Goal: Task Accomplishment & Management: Use online tool/utility

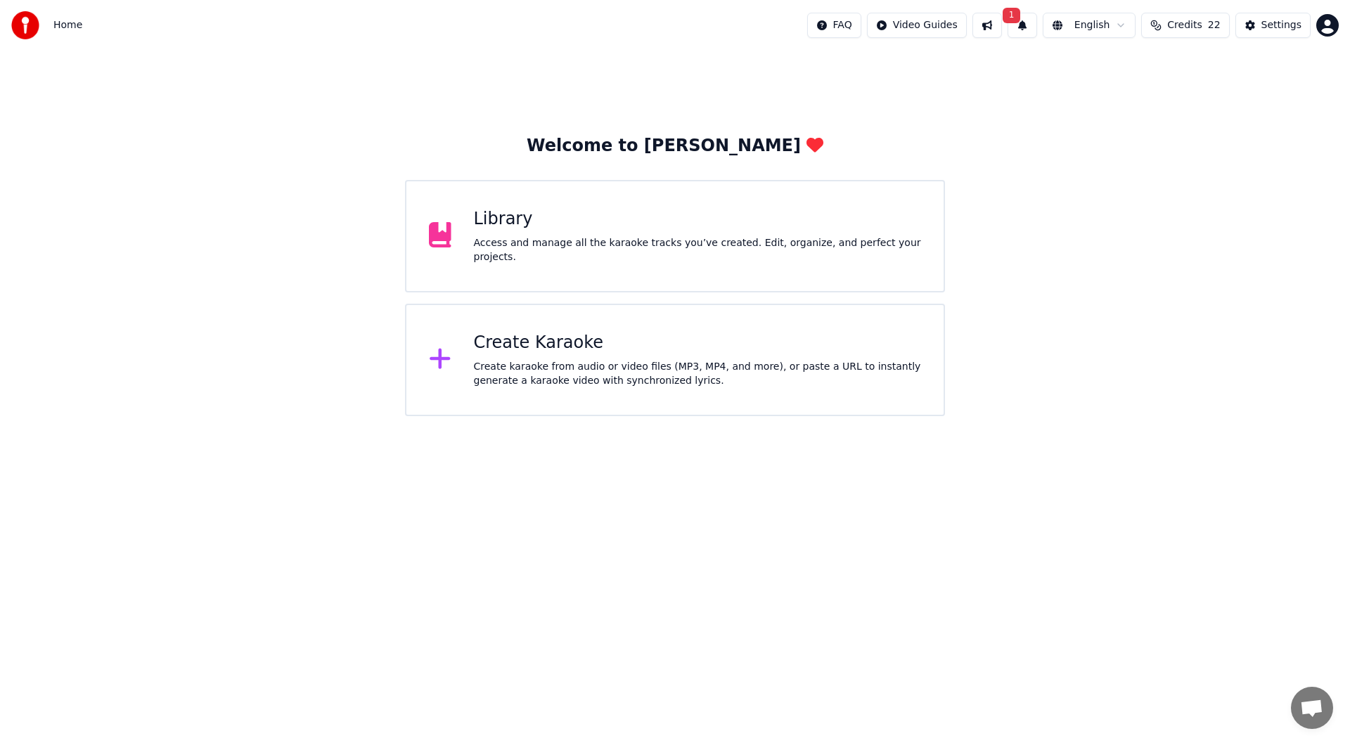
click at [1037, 20] on button "1" at bounding box center [1022, 25] width 30 height 25
click at [1110, 82] on button "Update" at bounding box center [1134, 69] width 60 height 25
click at [761, 217] on div "Library" at bounding box center [698, 219] width 448 height 22
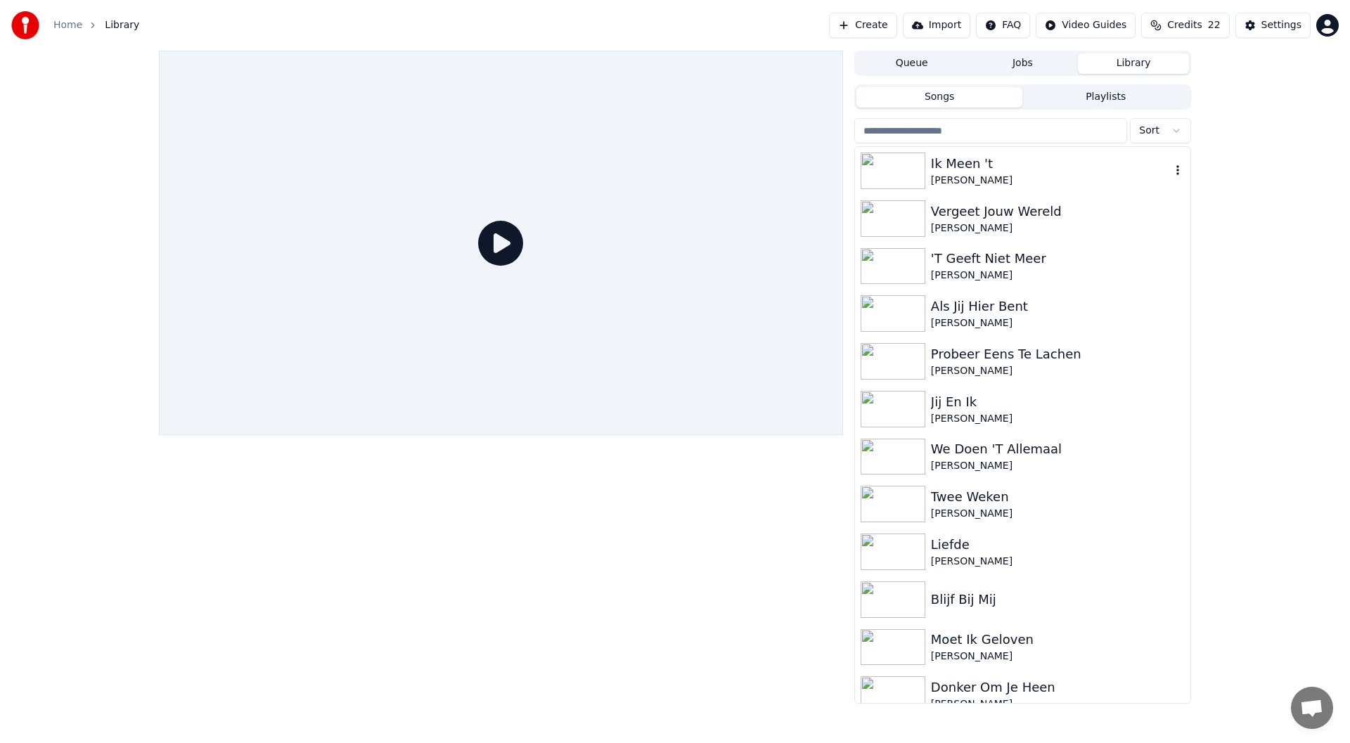
click at [981, 174] on div "[PERSON_NAME]" at bounding box center [1051, 181] width 240 height 14
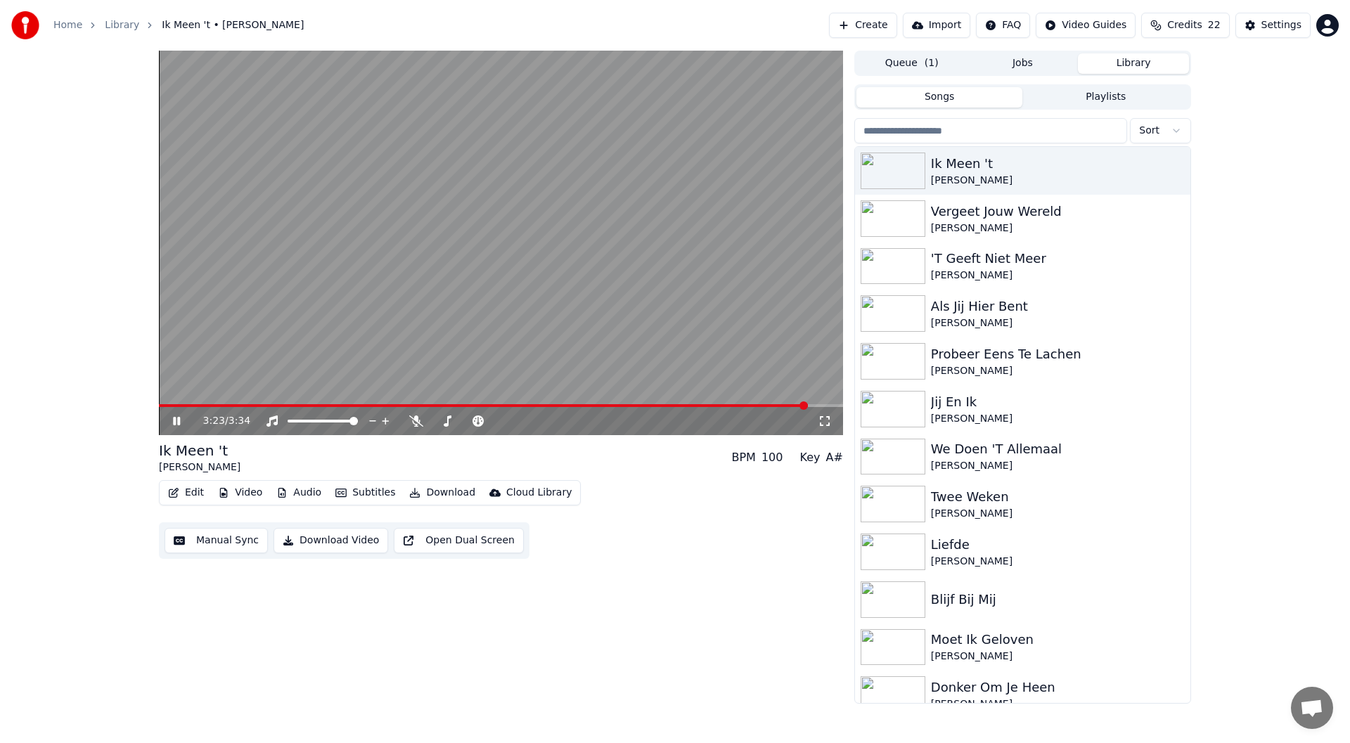
click at [808, 404] on span at bounding box center [501, 405] width 684 height 3
click at [680, 403] on span at bounding box center [680, 405] width 8 height 8
click at [173, 420] on icon at bounding box center [186, 420] width 33 height 11
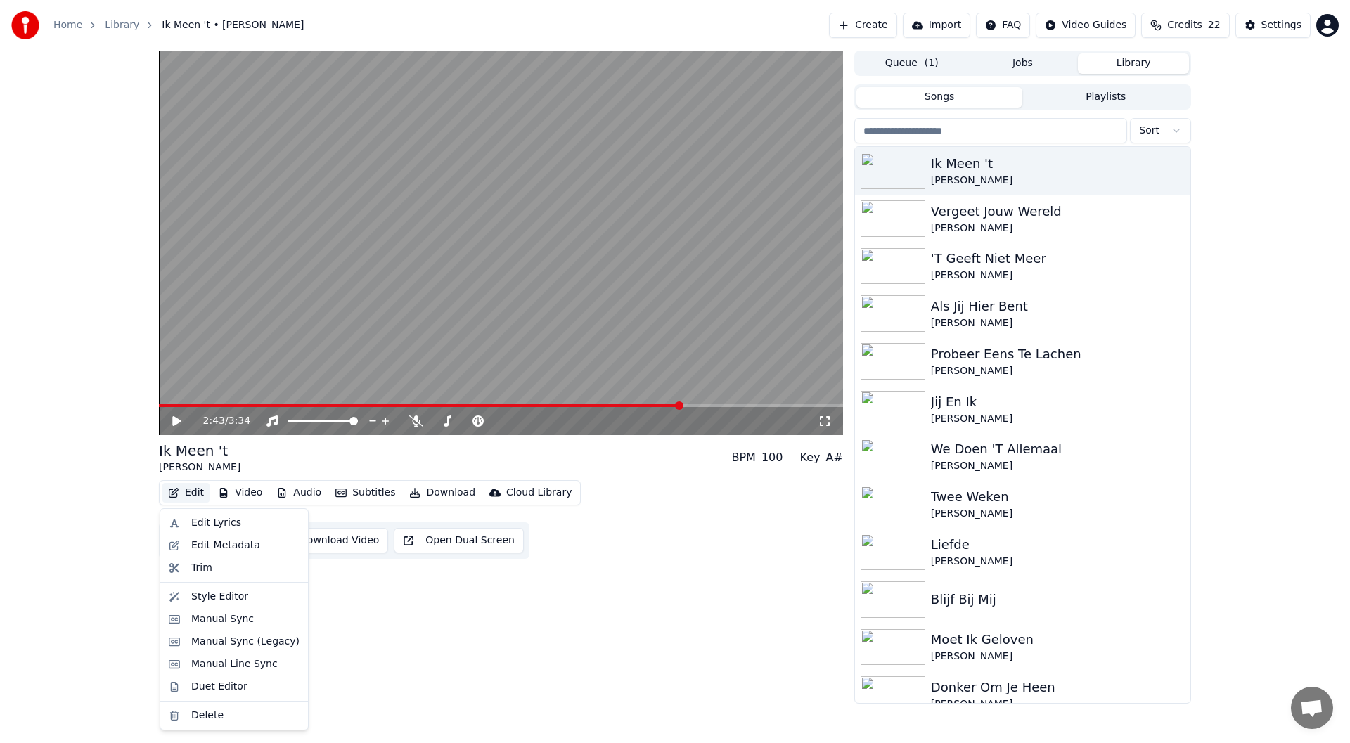
click at [188, 490] on button "Edit" at bounding box center [185, 493] width 47 height 20
click at [574, 646] on div "2:43 / 3:34 Ik Meen 't [PERSON_NAME] BPM 100 Key A# Edit Video Audio Subtitles …" at bounding box center [501, 377] width 684 height 653
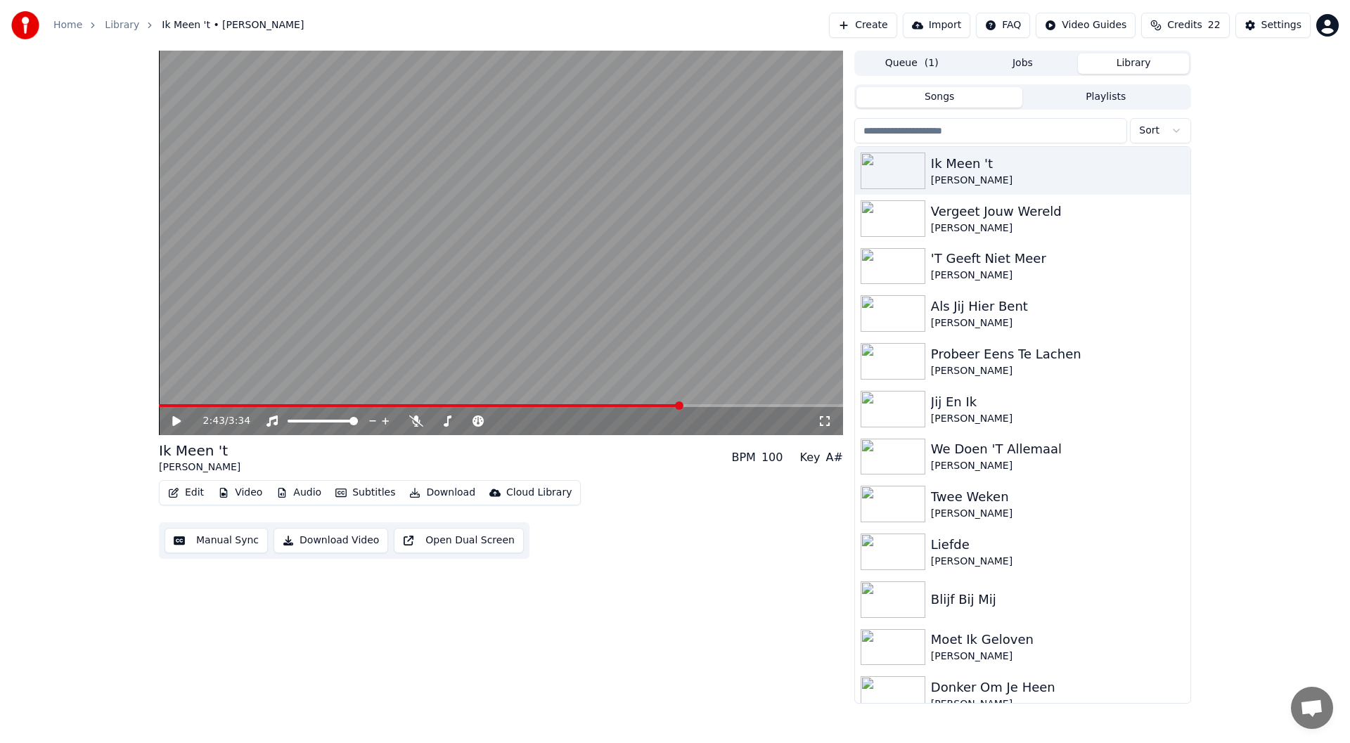
click at [214, 539] on button "Manual Sync" at bounding box center [215, 540] width 103 height 25
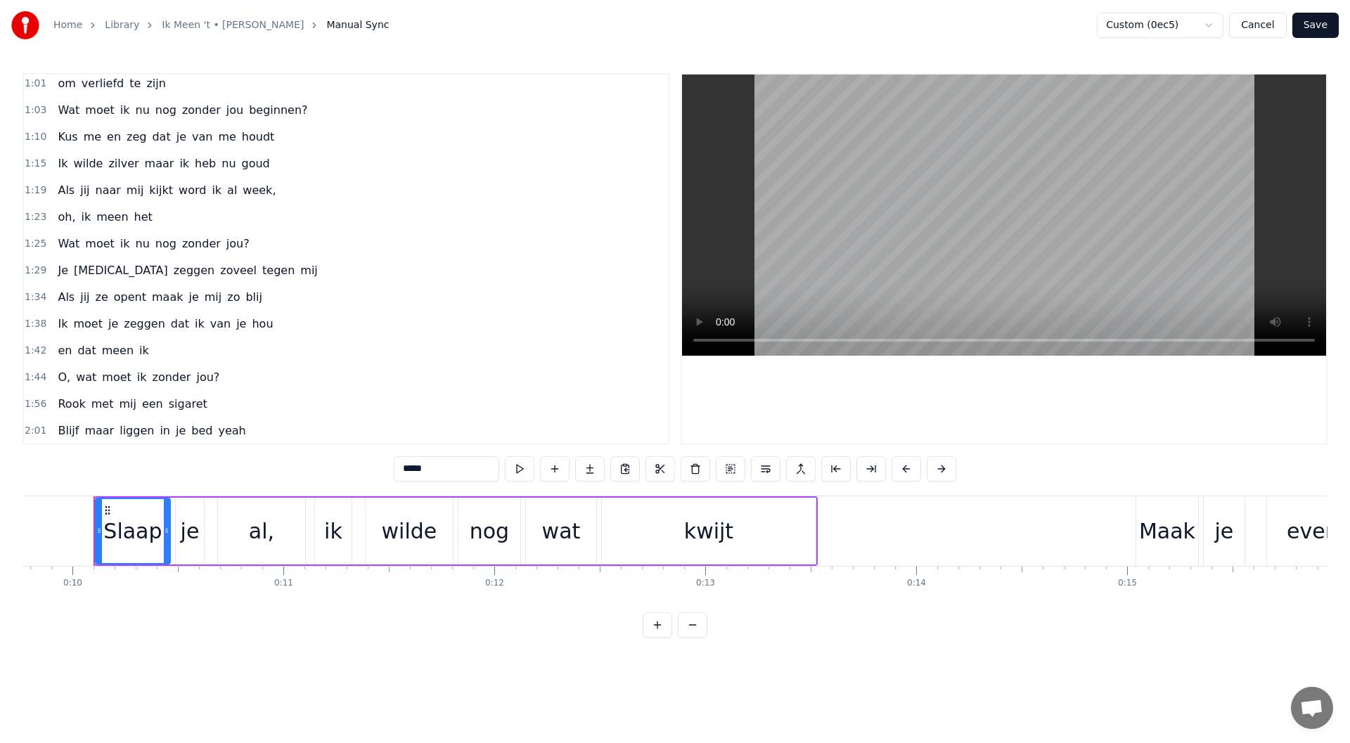
scroll to position [619, 0]
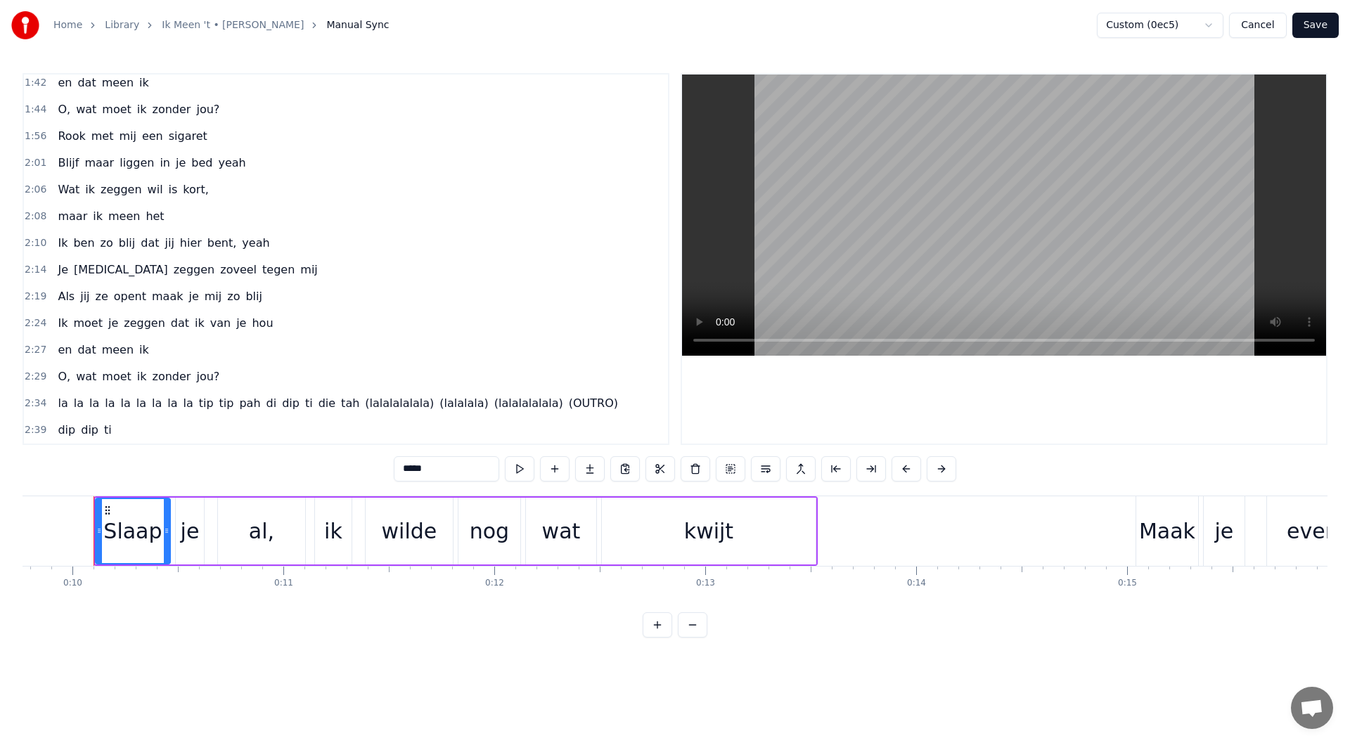
click at [58, 432] on span "dip" at bounding box center [66, 430] width 20 height 16
type input "***"
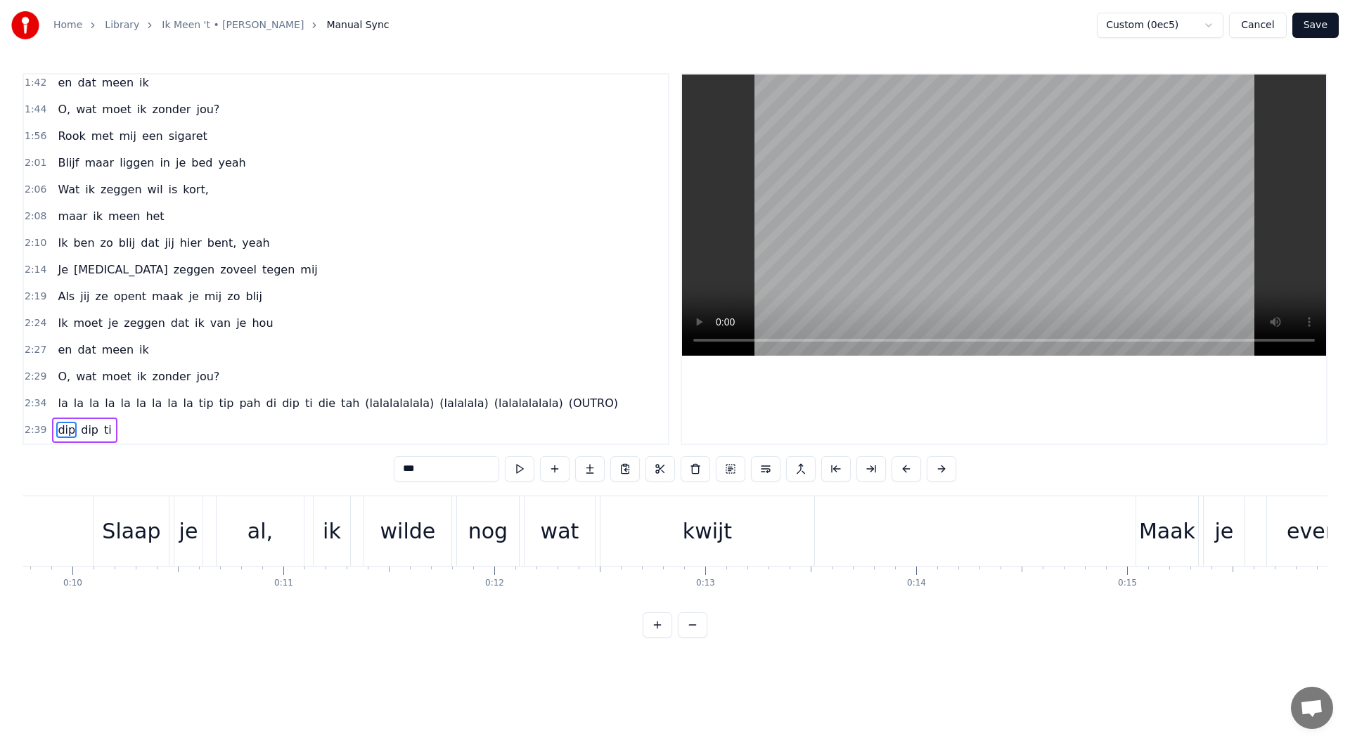
scroll to position [0, 33482]
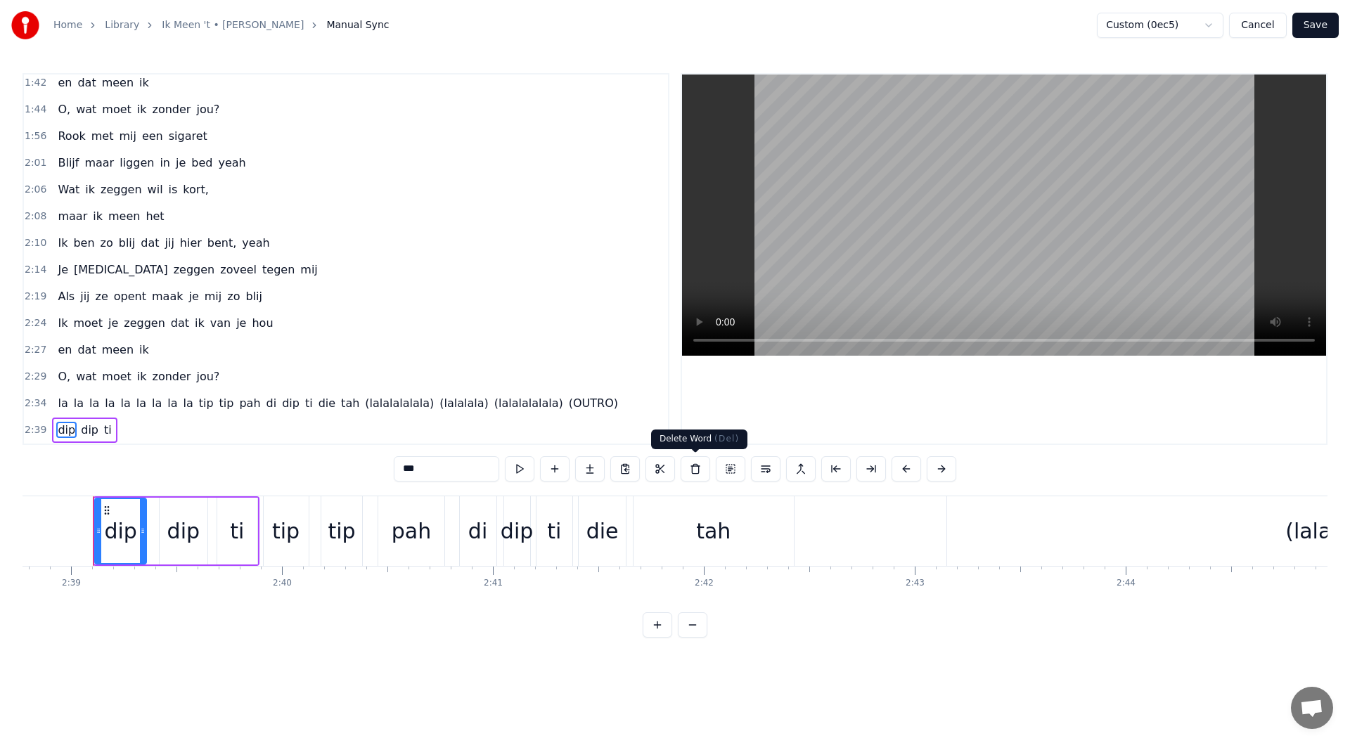
click at [693, 469] on button at bounding box center [695, 468] width 30 height 25
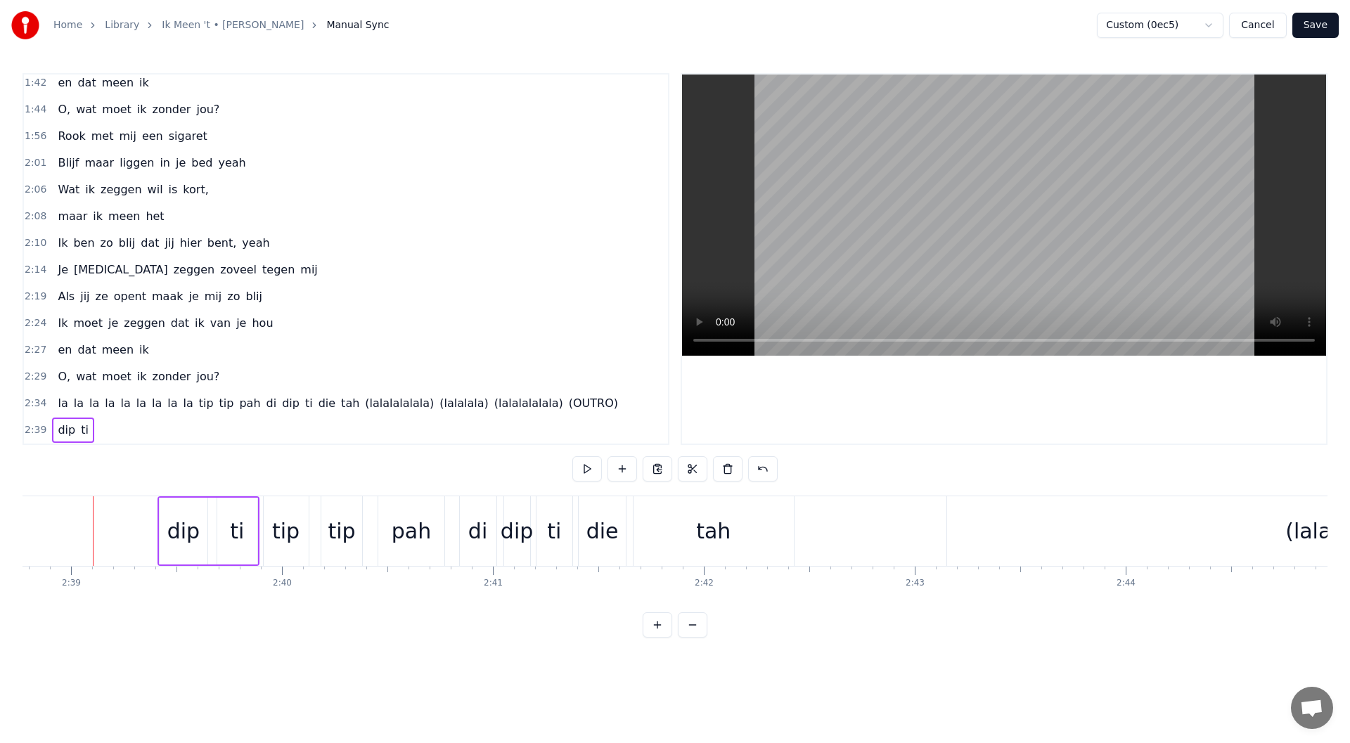
click at [68, 432] on span "dip" at bounding box center [66, 430] width 20 height 16
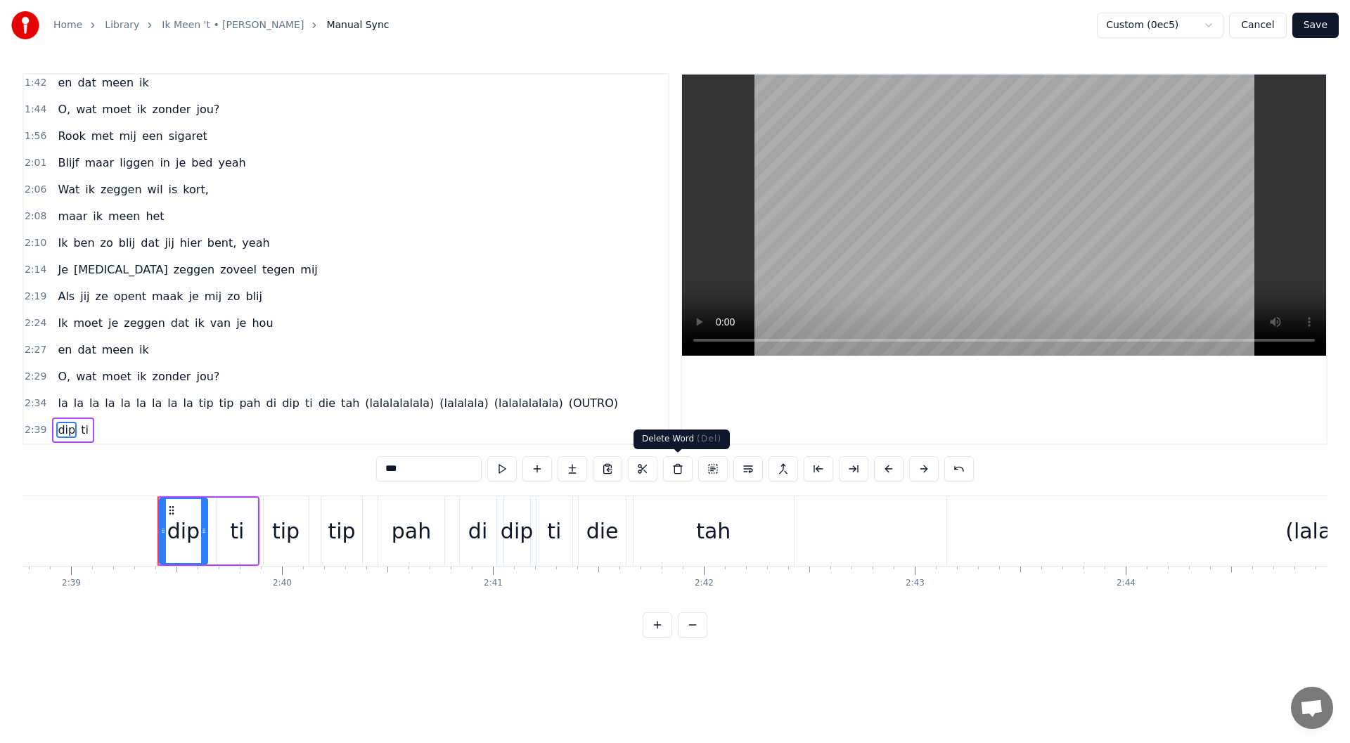
click at [679, 466] on button at bounding box center [678, 468] width 30 height 25
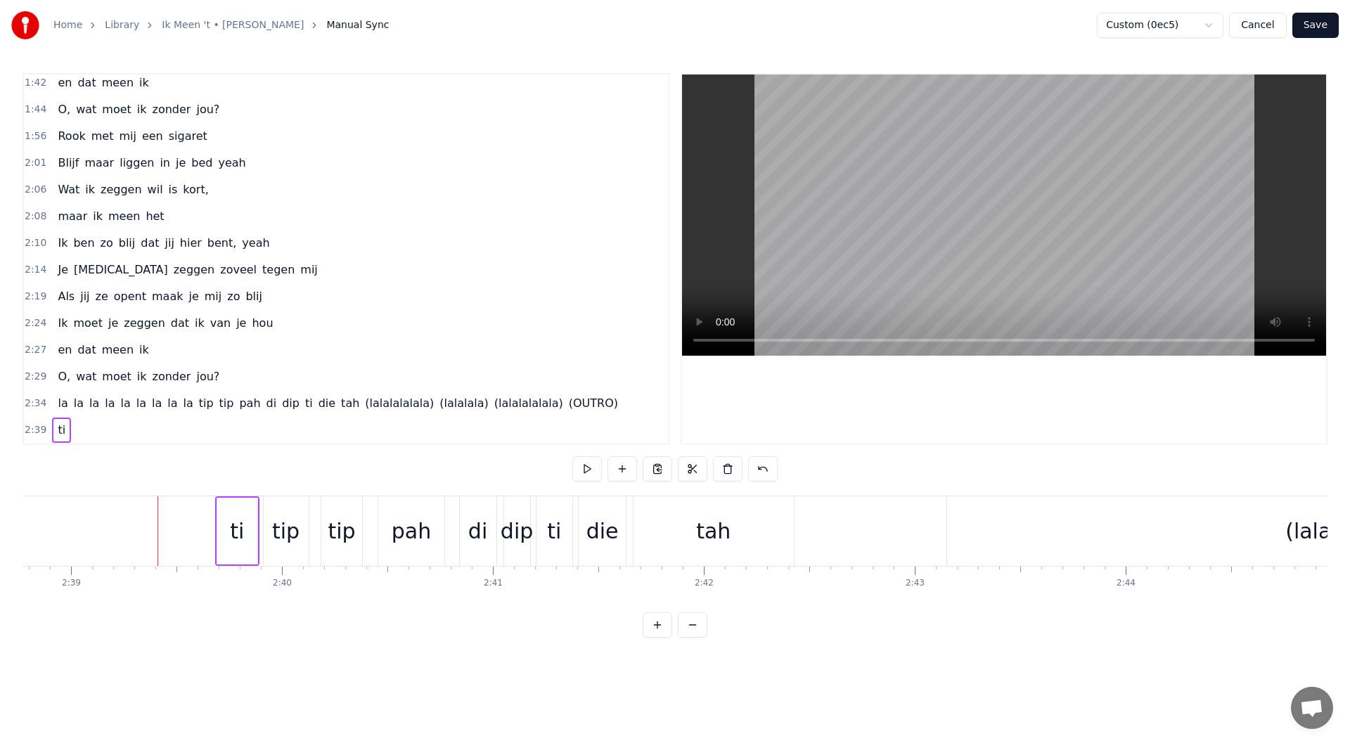
click at [58, 428] on span "ti" at bounding box center [61, 430] width 11 height 16
click at [687, 475] on button at bounding box center [678, 468] width 30 height 25
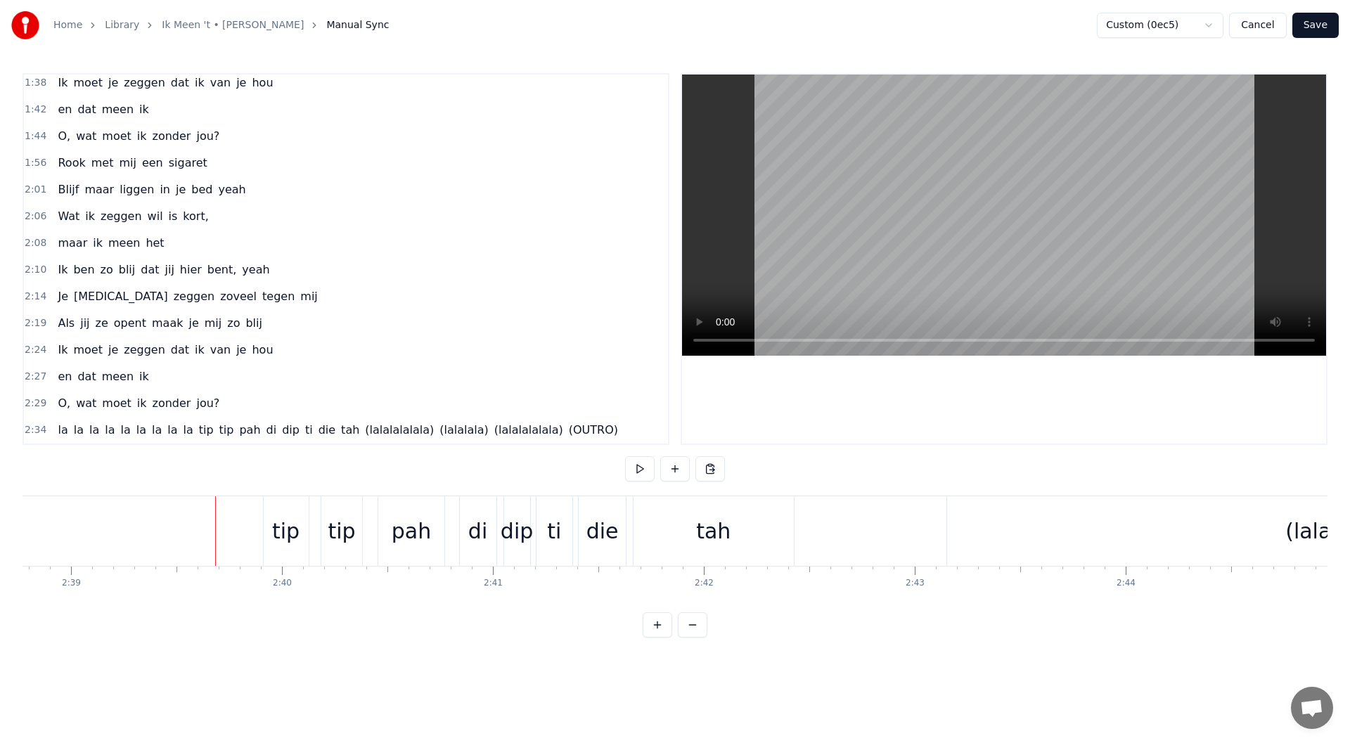
click at [567, 432] on span "(OUTRO)" at bounding box center [593, 430] width 52 height 16
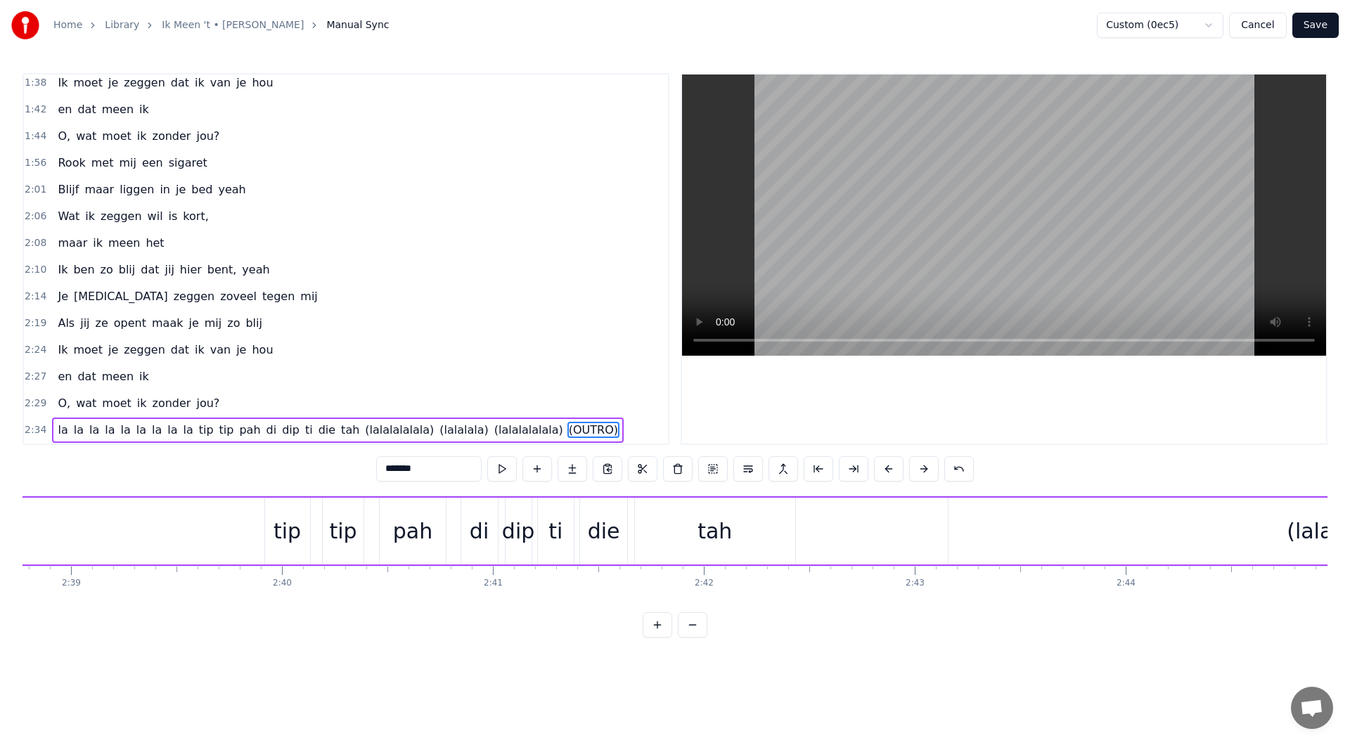
scroll to position [0, 36413]
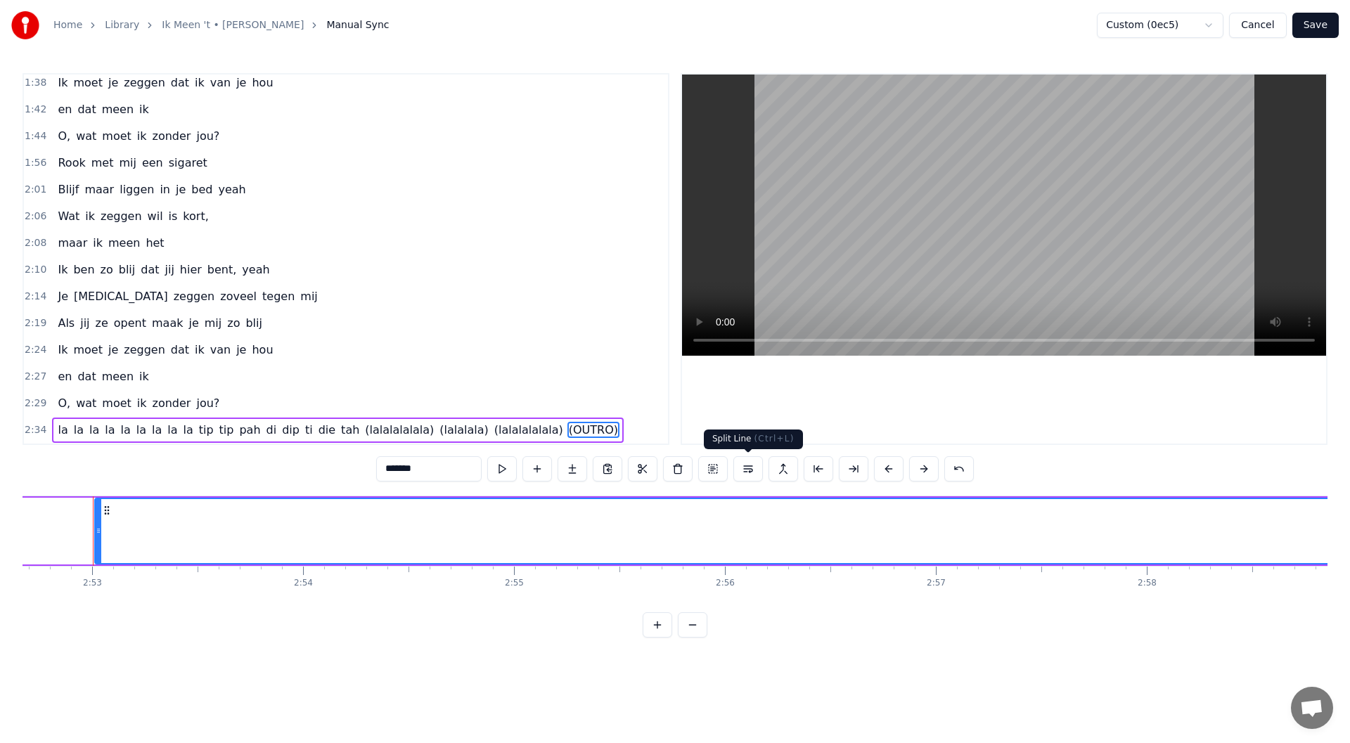
click at [746, 470] on button at bounding box center [748, 468] width 30 height 25
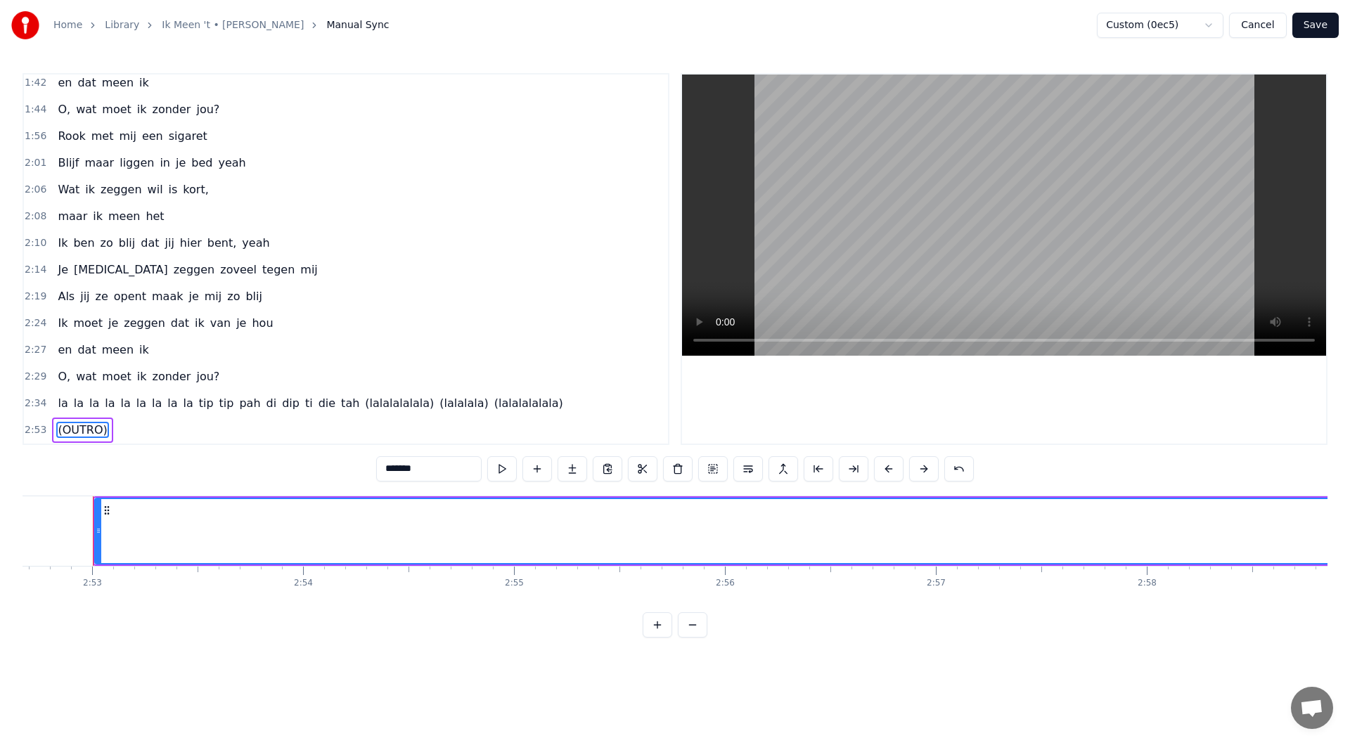
click at [363, 410] on span "(lalalalalala)" at bounding box center [399, 403] width 72 height 16
type input "**********"
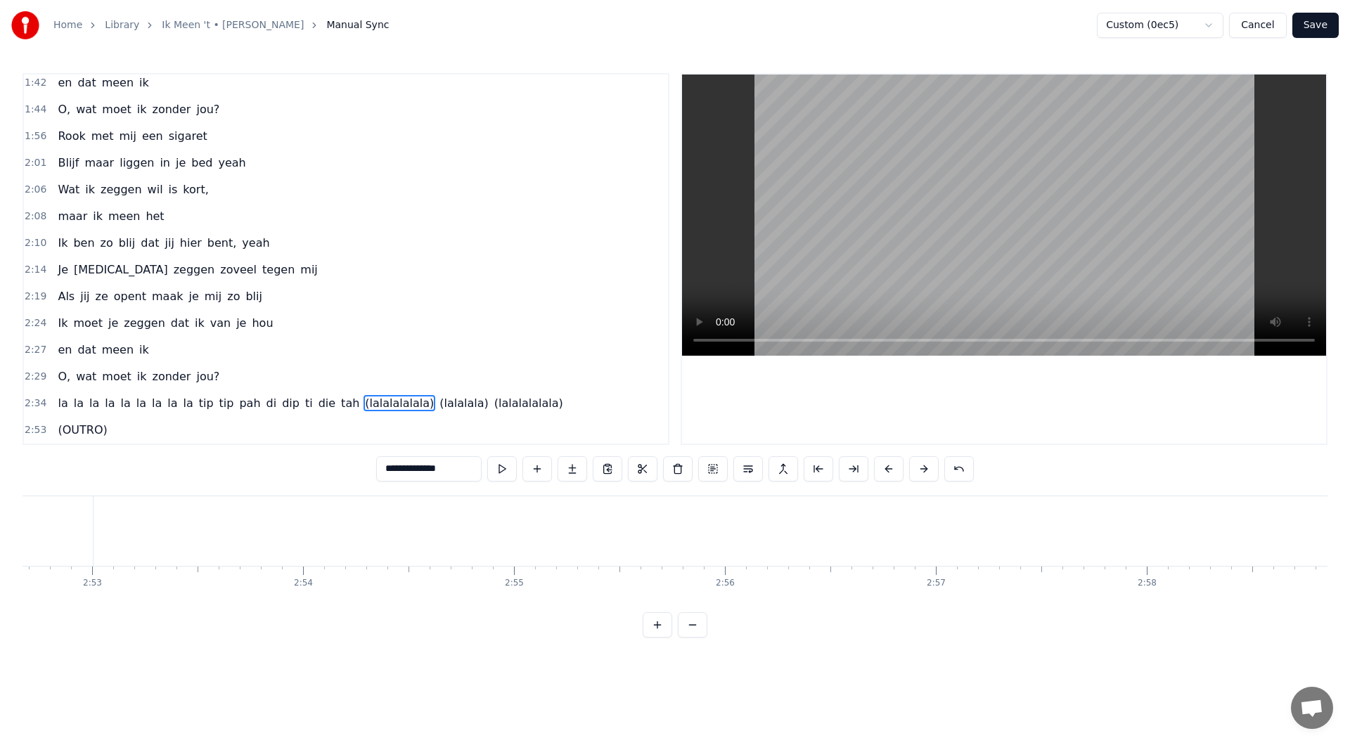
scroll to position [0, 34335]
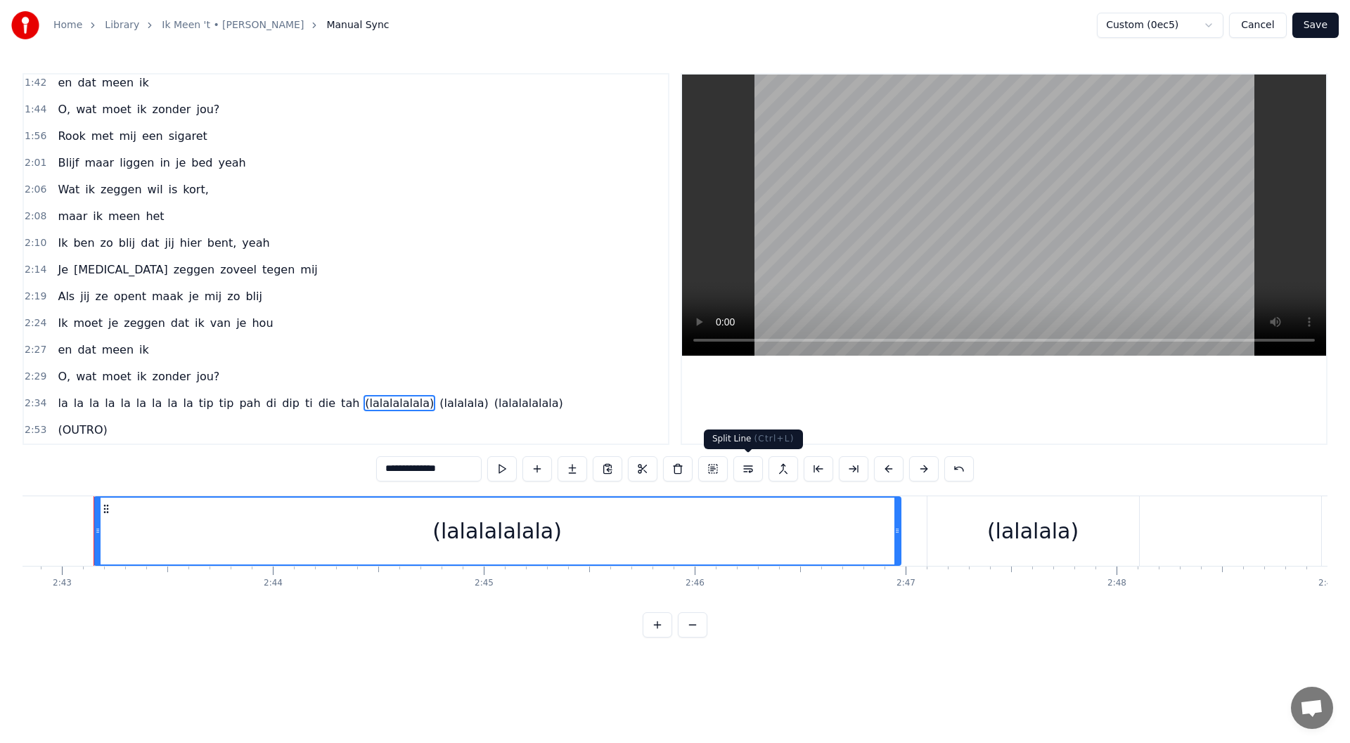
click at [751, 465] on button at bounding box center [748, 468] width 30 height 25
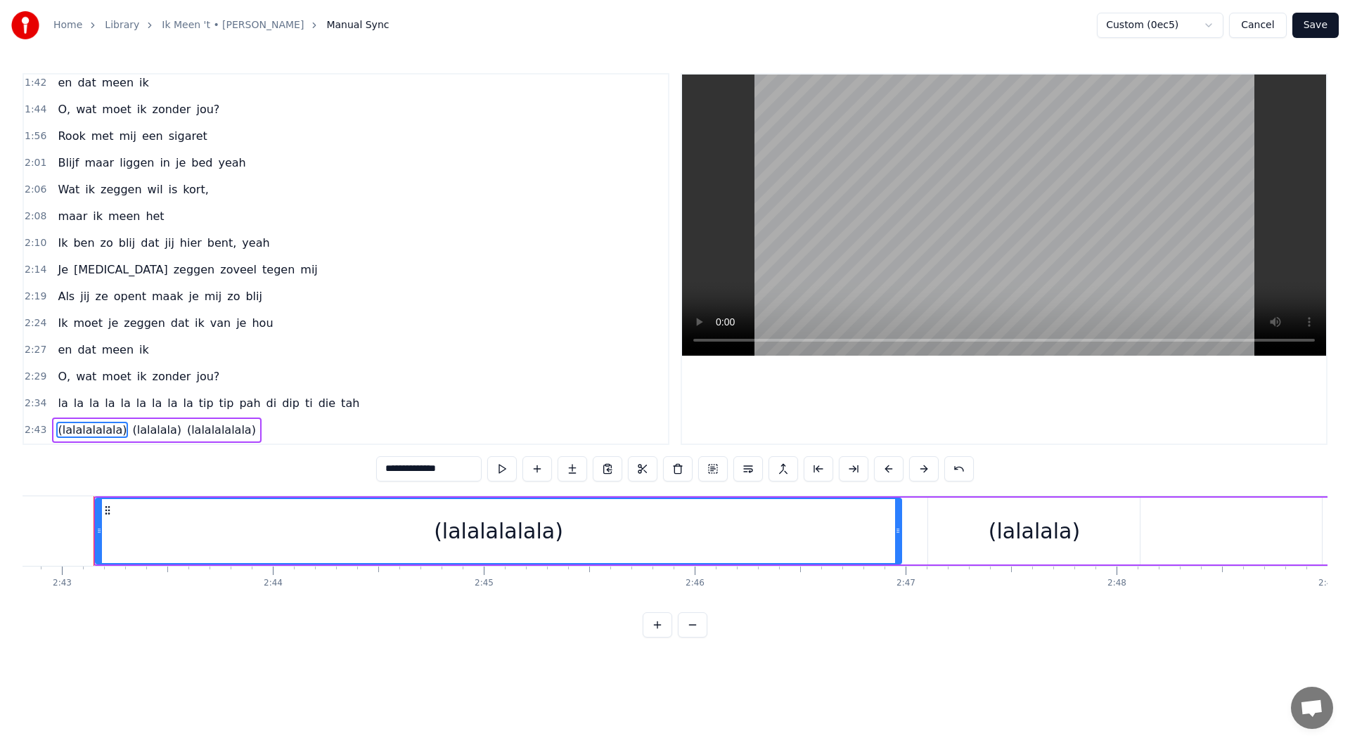
scroll to position [646, 0]
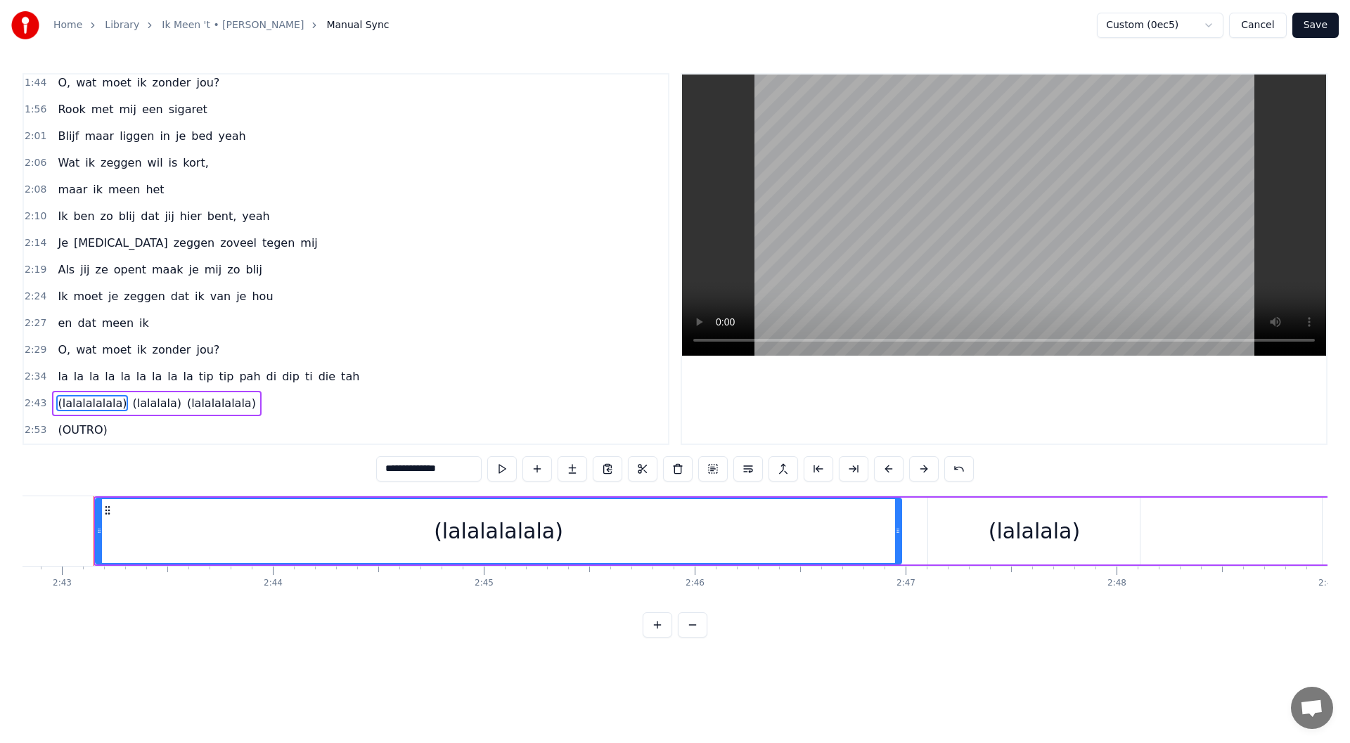
click at [317, 408] on div "2:43 (lalalalalala) (lalalala) ([GEOGRAPHIC_DATA])" at bounding box center [346, 403] width 644 height 27
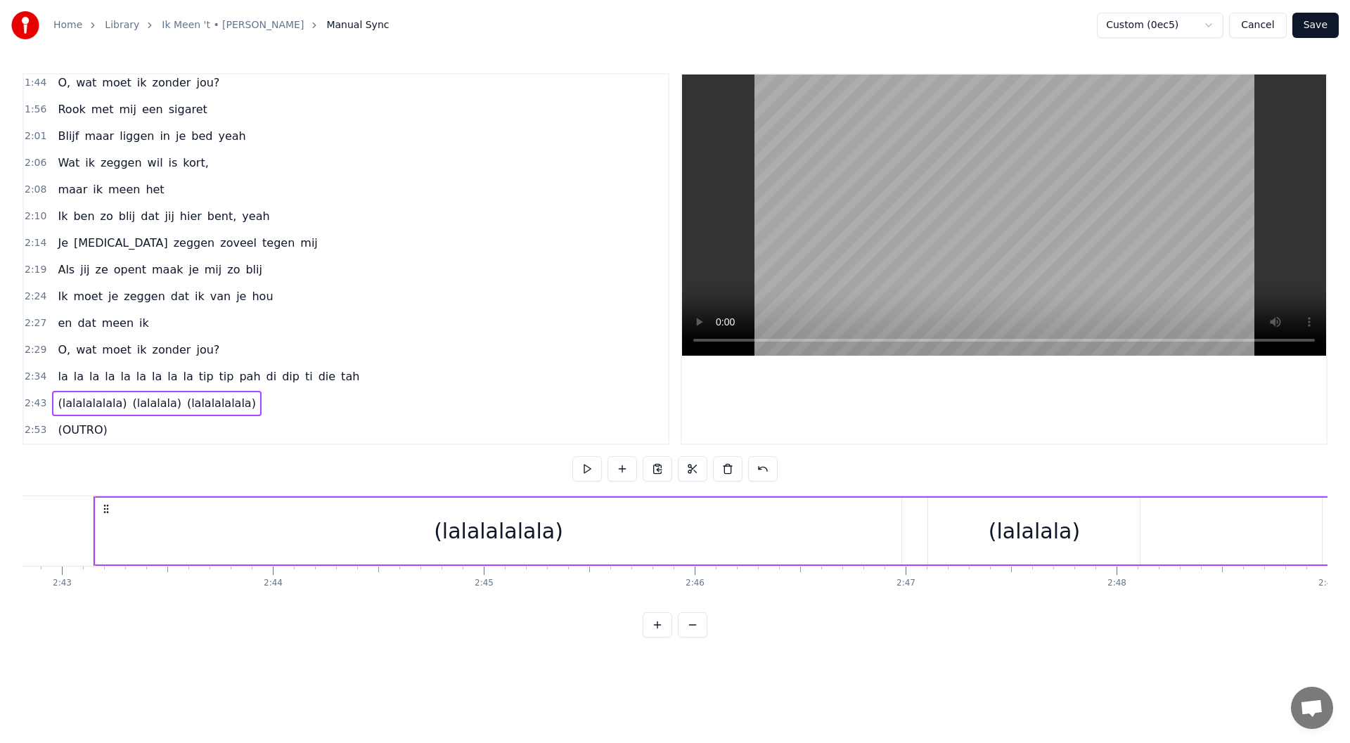
click at [56, 384] on span "la" at bounding box center [62, 376] width 13 height 16
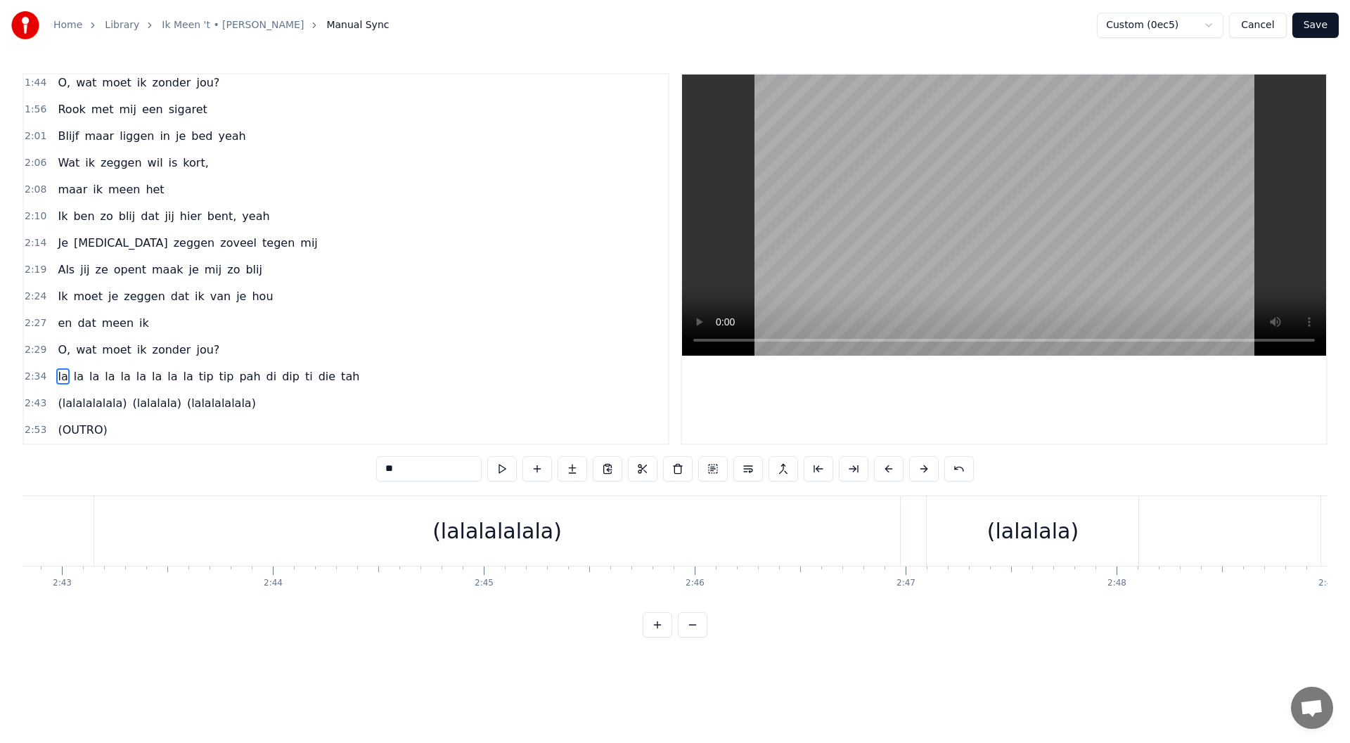
scroll to position [0, 32540]
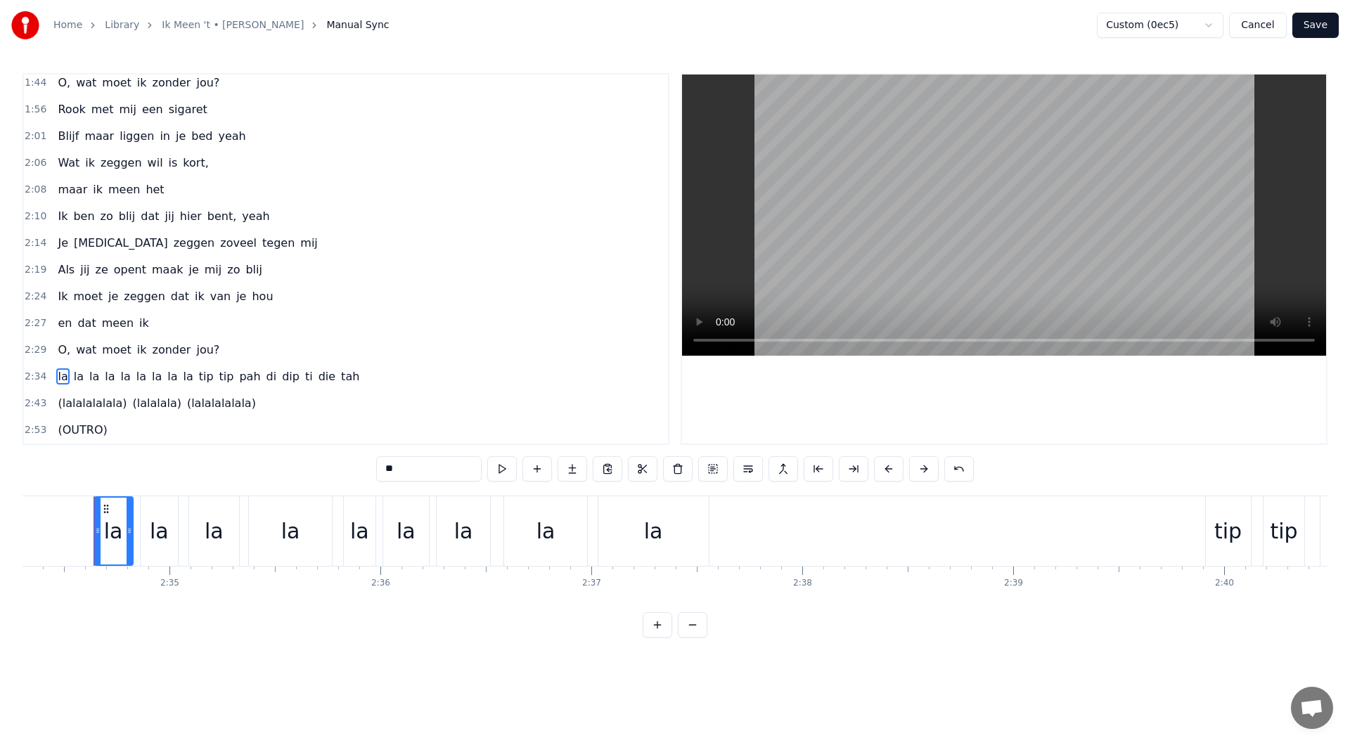
click at [198, 380] on span "tip" at bounding box center [207, 376] width 18 height 16
type input "***"
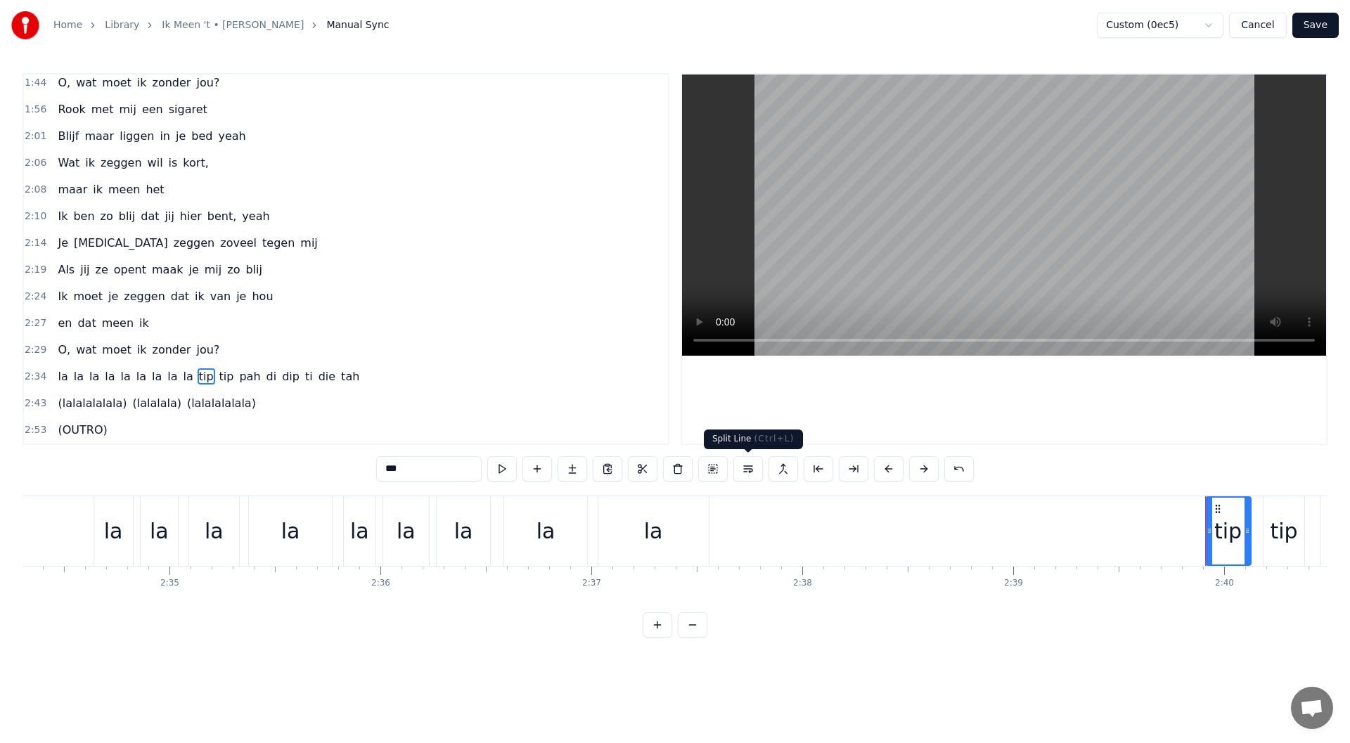
click at [752, 466] on button at bounding box center [748, 468] width 30 height 25
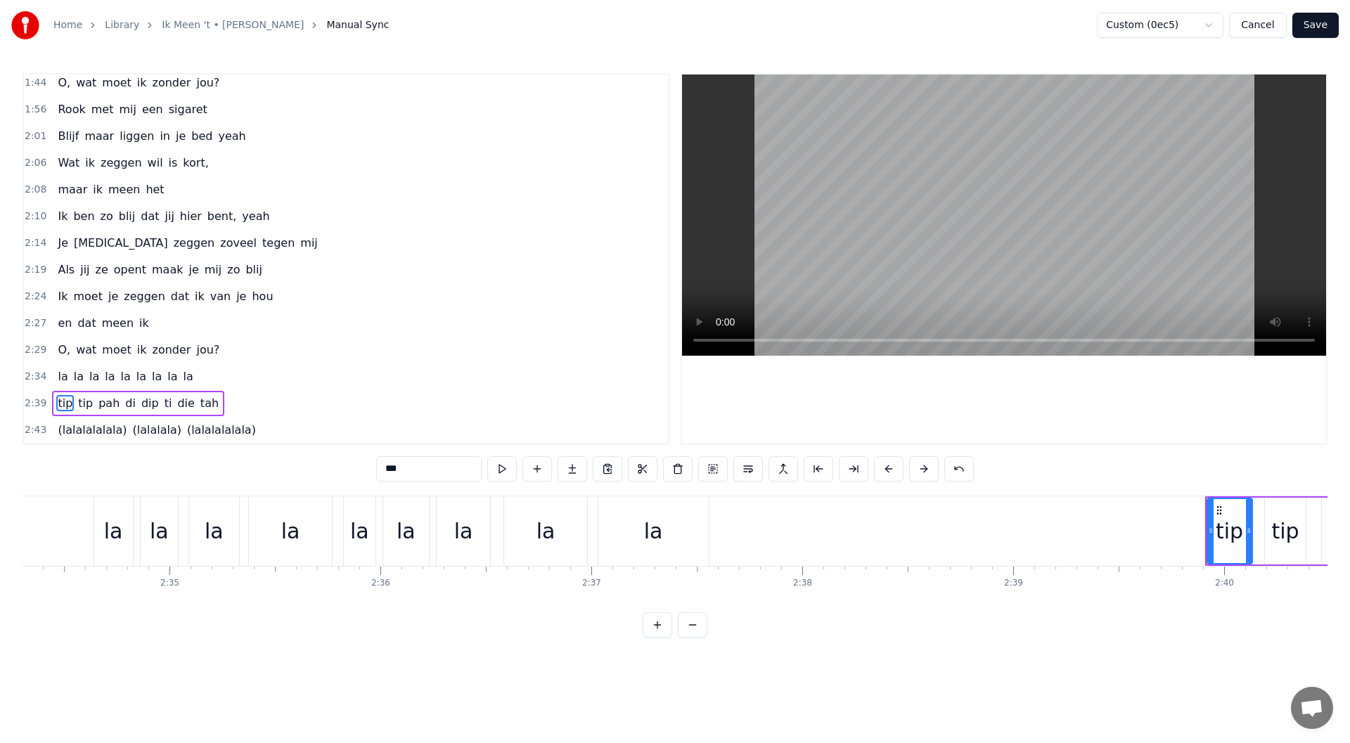
scroll to position [673, 0]
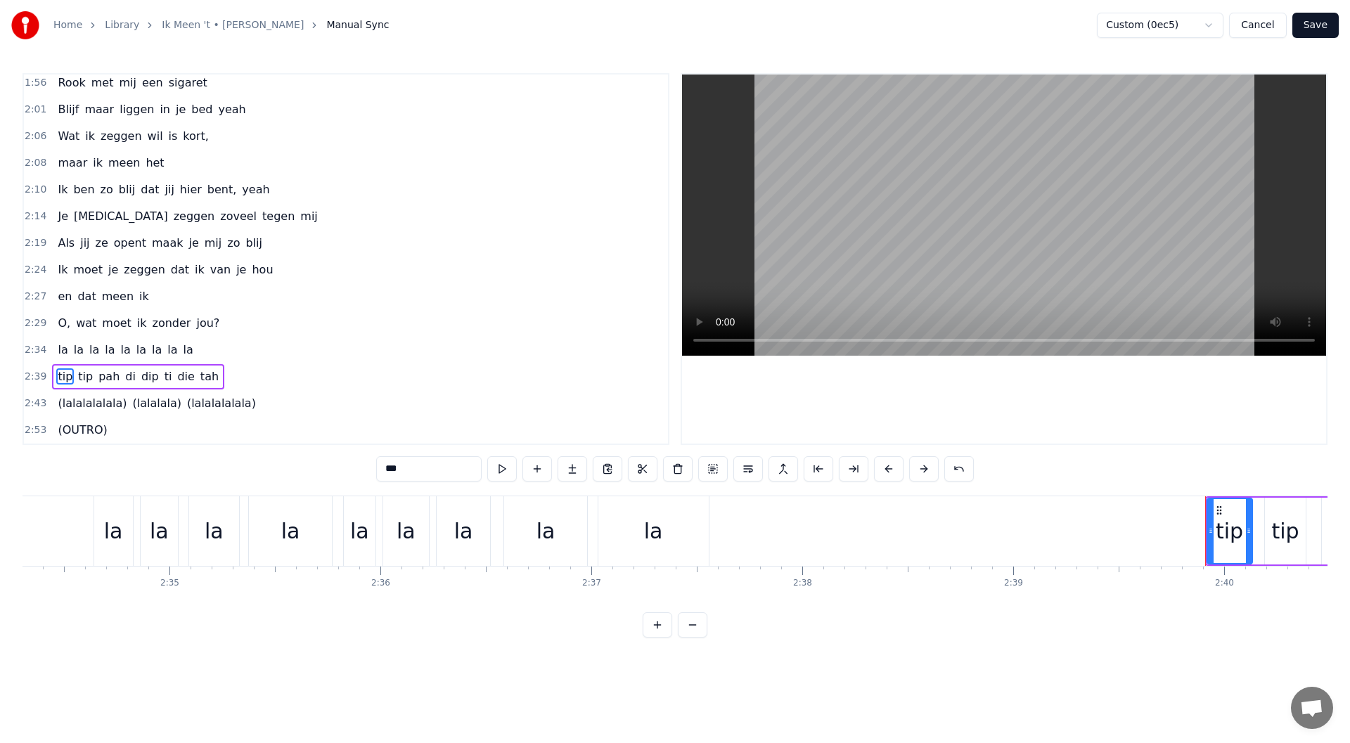
click at [32, 408] on span "2:43" at bounding box center [36, 403] width 22 height 14
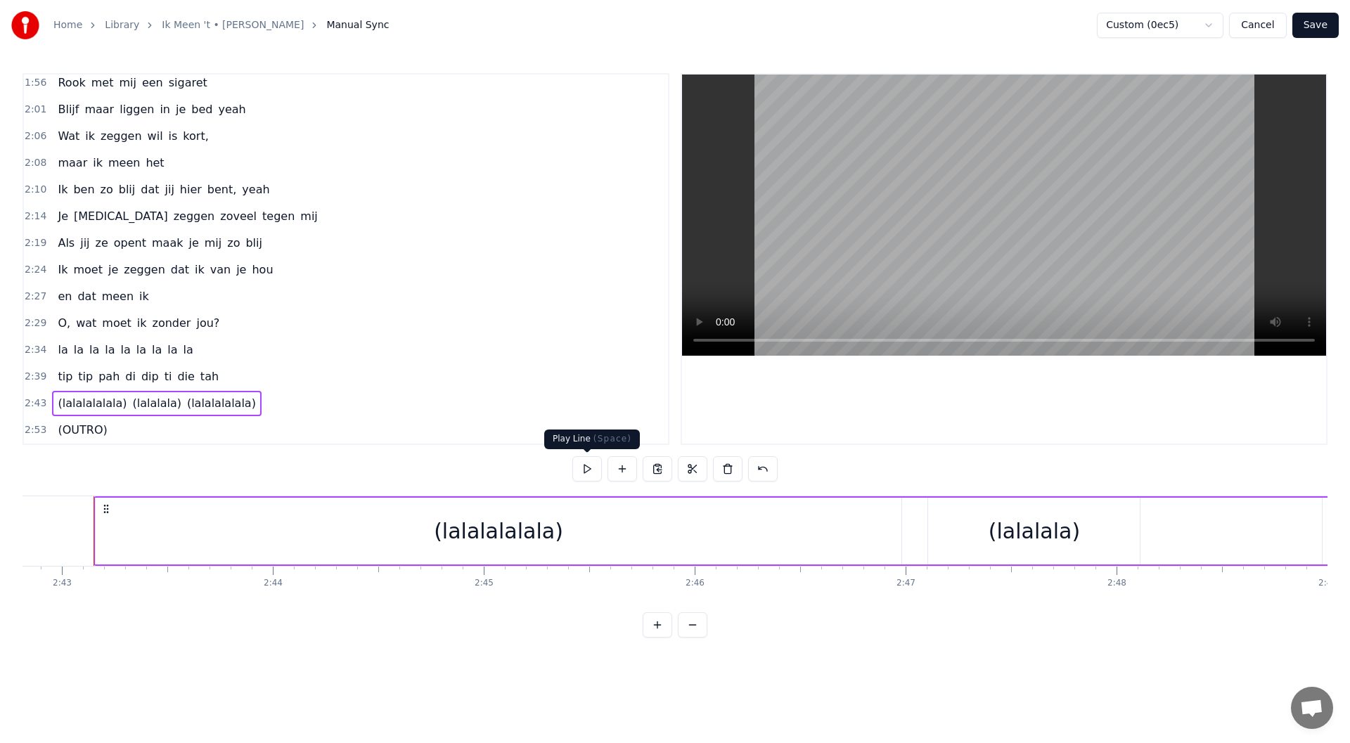
click at [597, 469] on button at bounding box center [587, 468] width 30 height 25
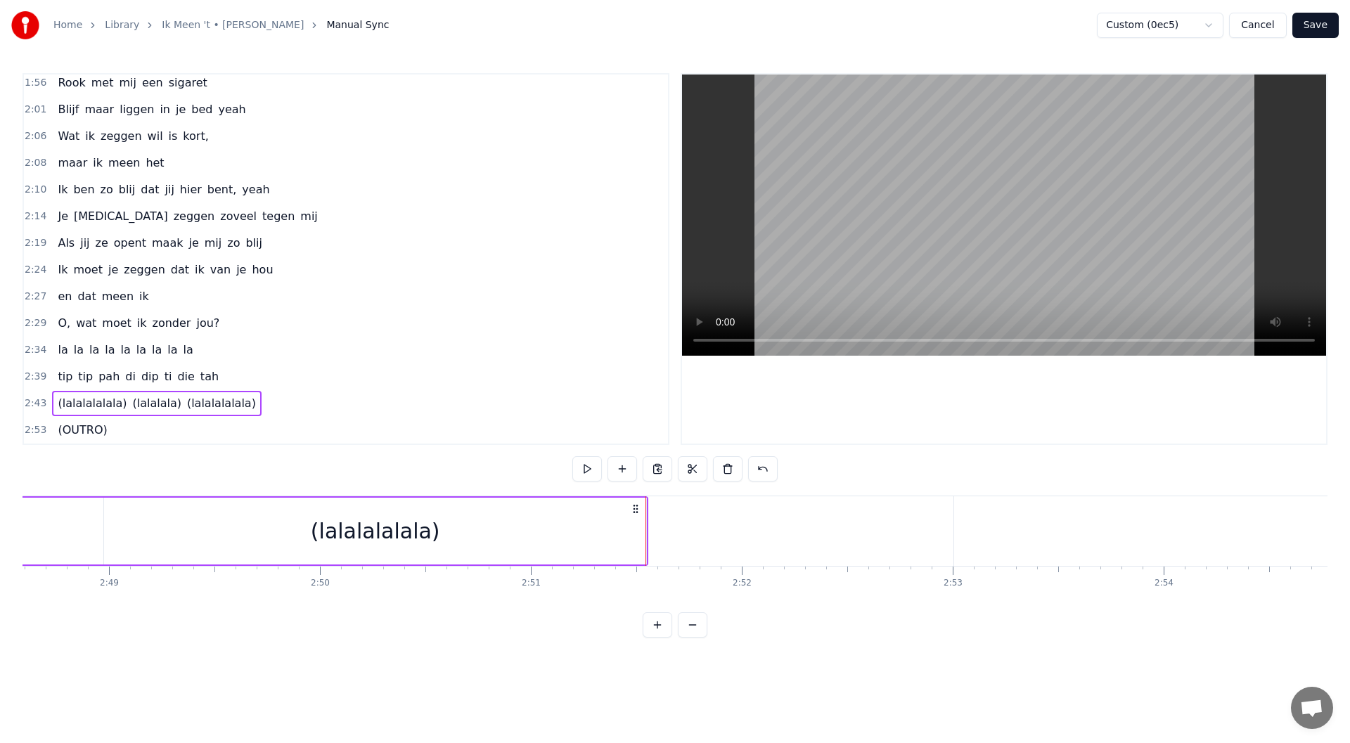
click at [56, 434] on span "(OUTRO)" at bounding box center [82, 430] width 52 height 16
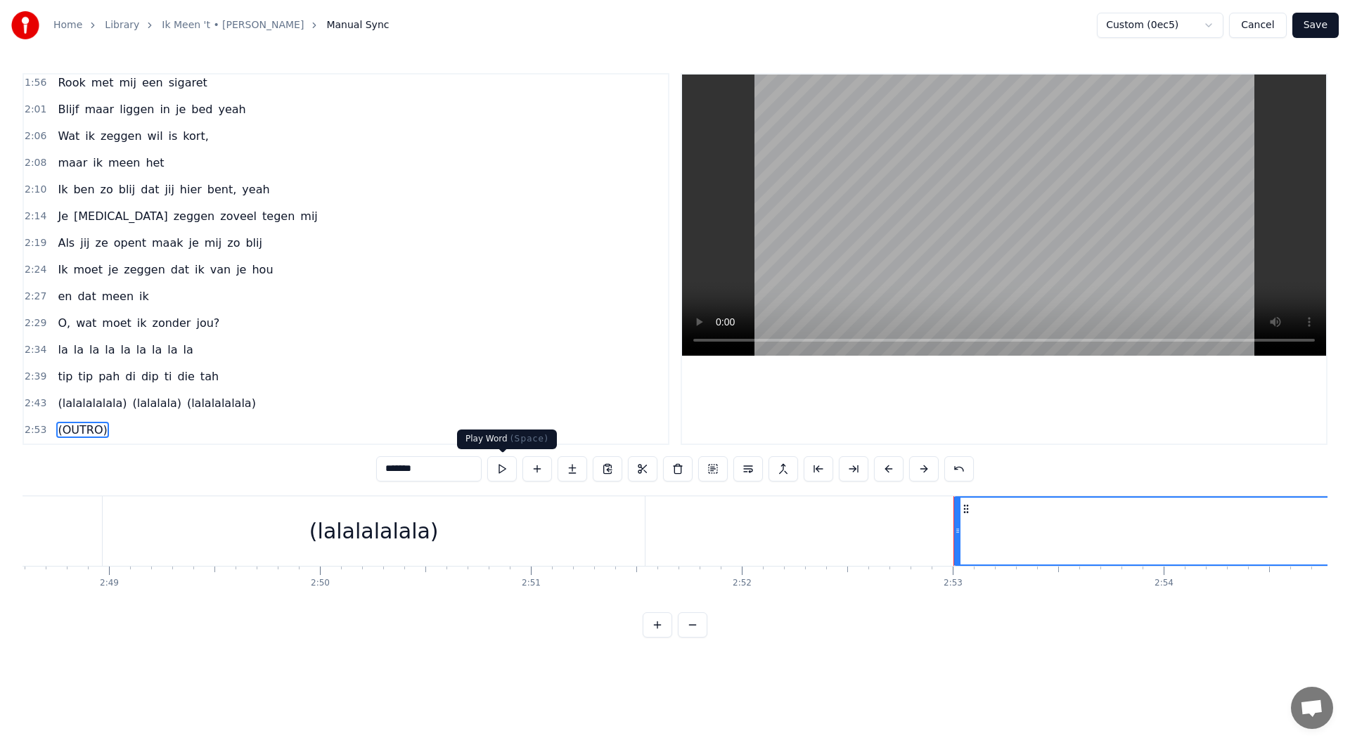
click at [493, 478] on button at bounding box center [502, 468] width 30 height 25
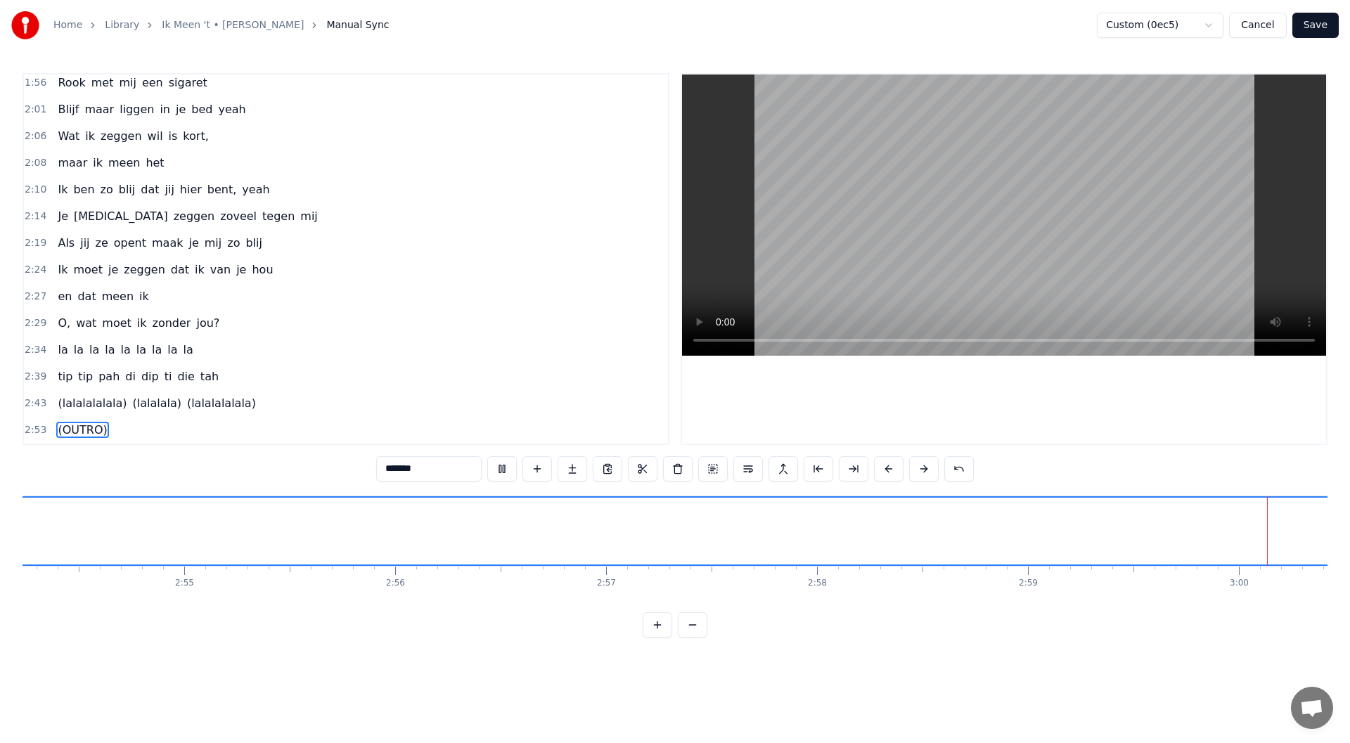
scroll to position [0, 37914]
click at [1324, 22] on button "Save" at bounding box center [1315, 25] width 46 height 25
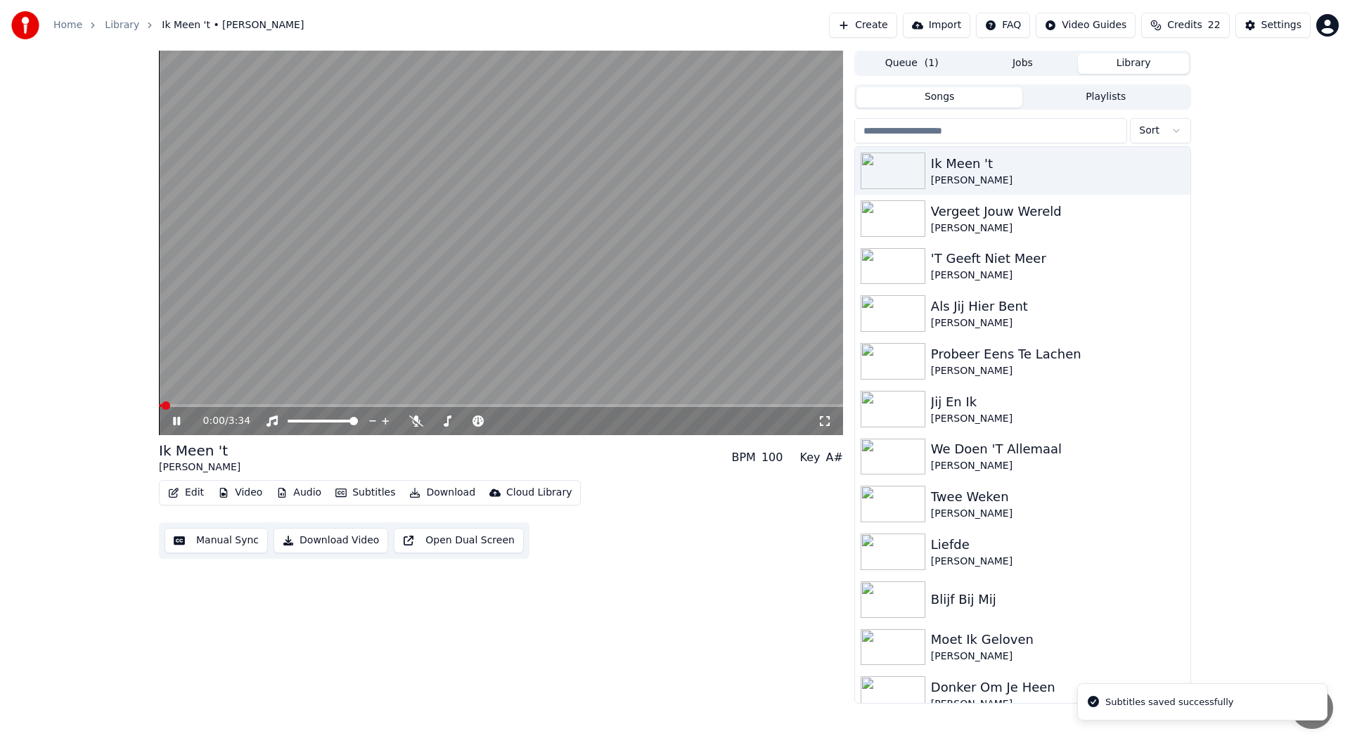
click at [174, 424] on icon at bounding box center [176, 421] width 7 height 8
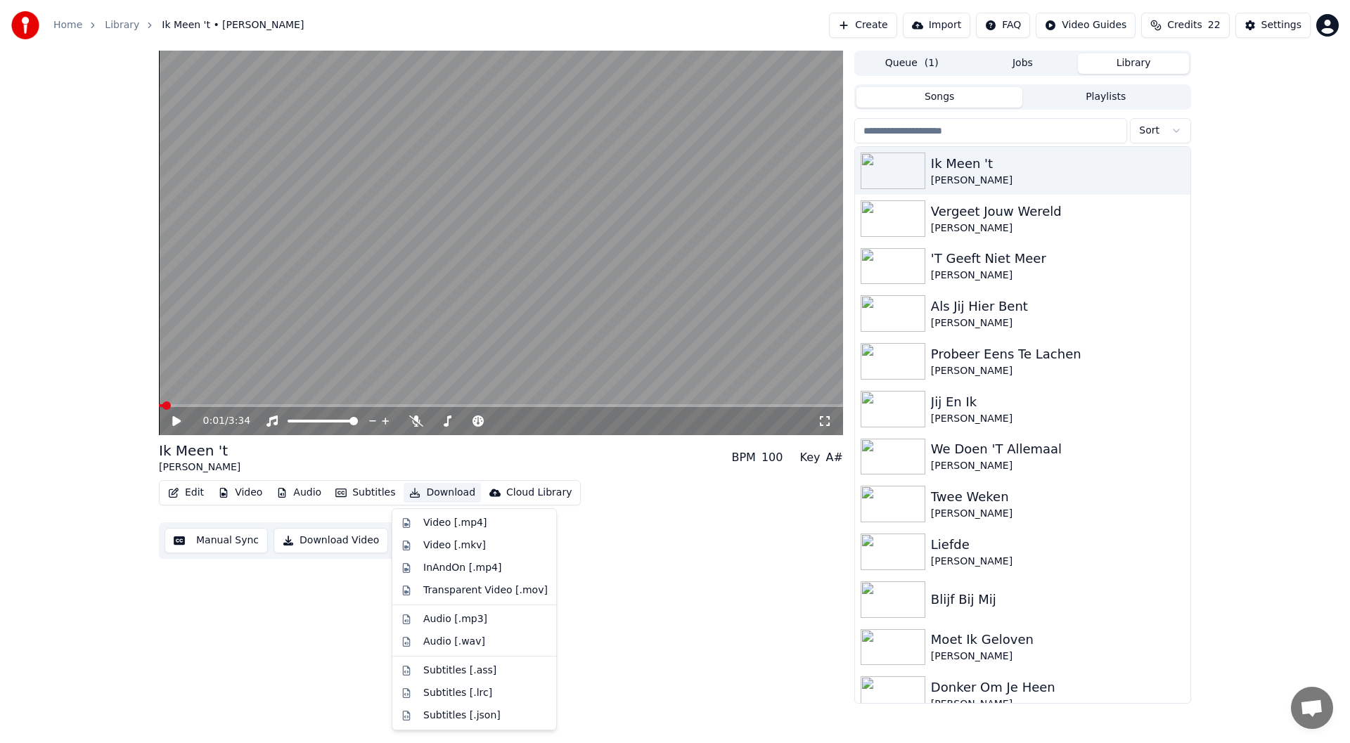
click at [446, 495] on button "Download" at bounding box center [441, 493] width 77 height 20
click at [470, 533] on div "Video [.mp4]" at bounding box center [474, 523] width 158 height 22
